Goal: Transaction & Acquisition: Purchase product/service

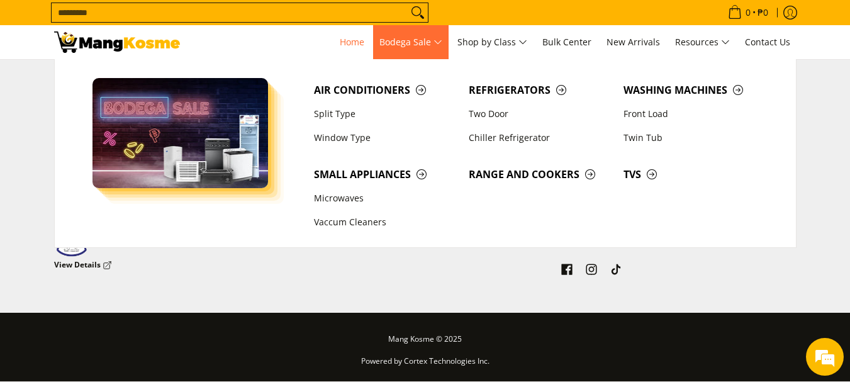
scroll to position [0, 1501]
click at [413, 47] on span "Bodega Sale" at bounding box center [410, 43] width 63 height 16
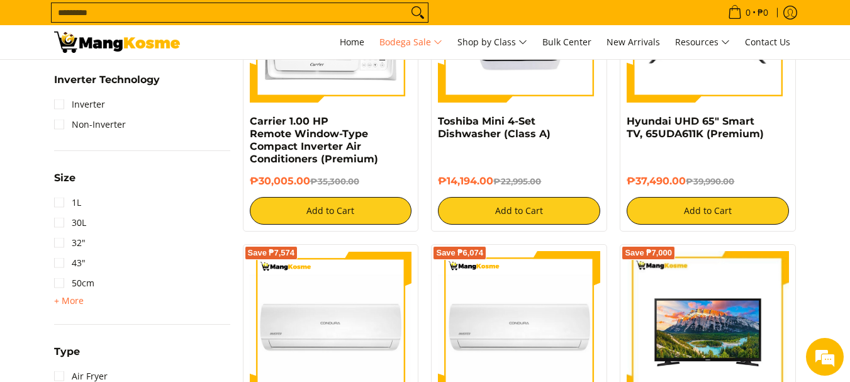
scroll to position [1558, 0]
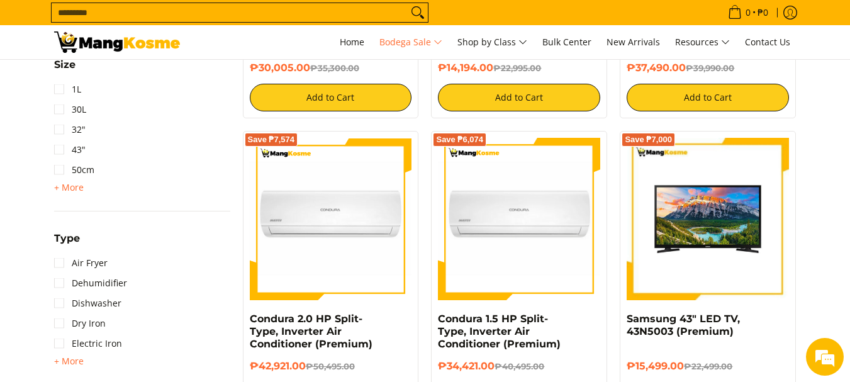
click at [849, 188] on section "Air Conditioners Refrigerators Washing Machines" at bounding box center [425, 24] width 850 height 2741
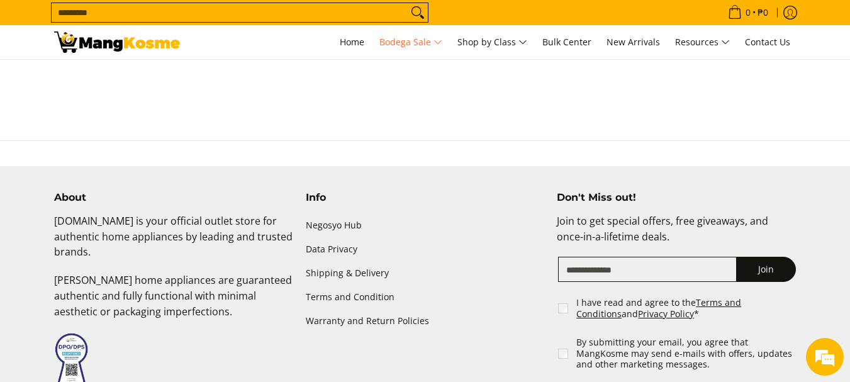
scroll to position [3026, 0]
